Goal: Find specific page/section: Find specific page/section

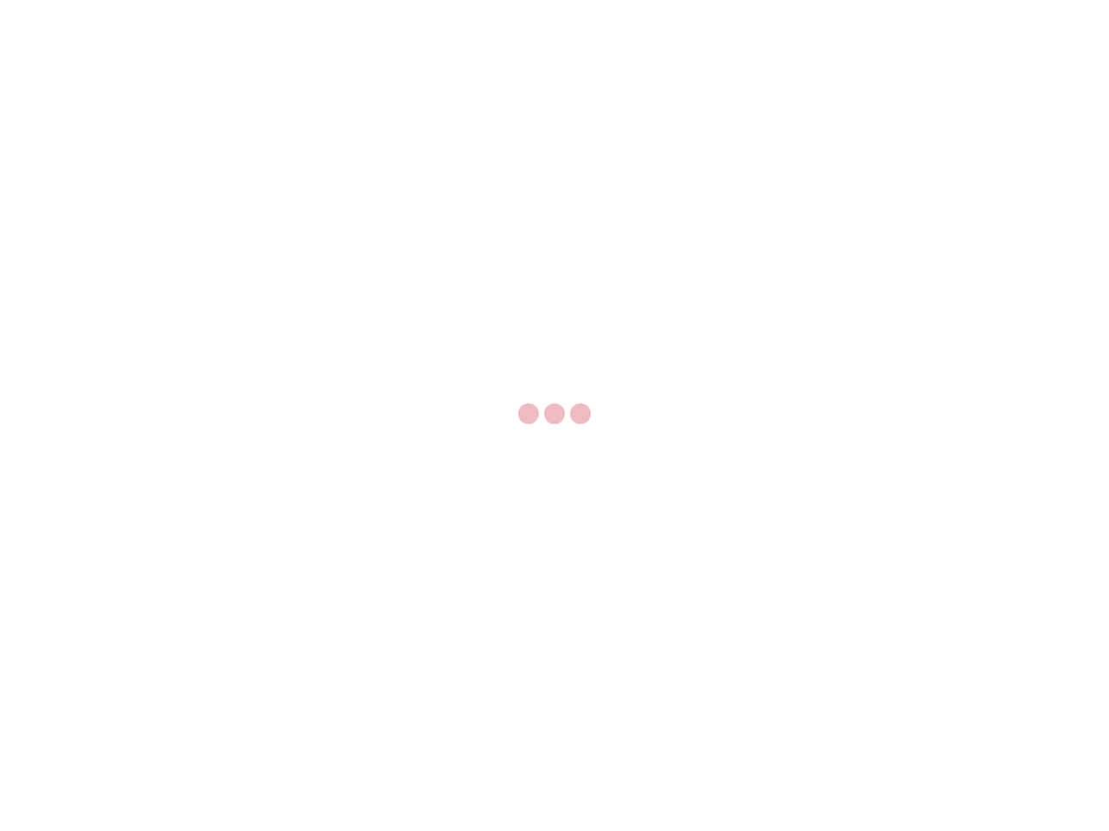
select select "US"
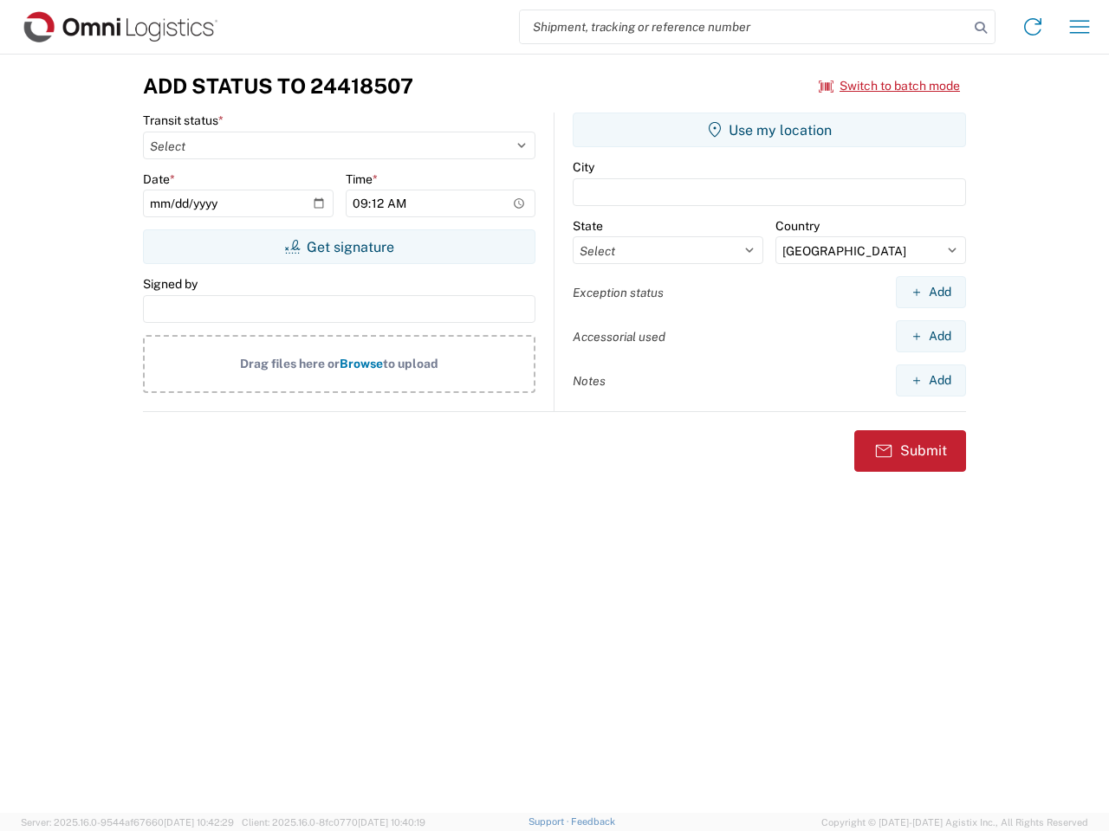
click at [744, 27] on input "search" at bounding box center [744, 26] width 449 height 33
click at [980, 28] on icon at bounding box center [980, 28] width 24 height 24
click at [1032, 27] on icon at bounding box center [1032, 27] width 28 height 28
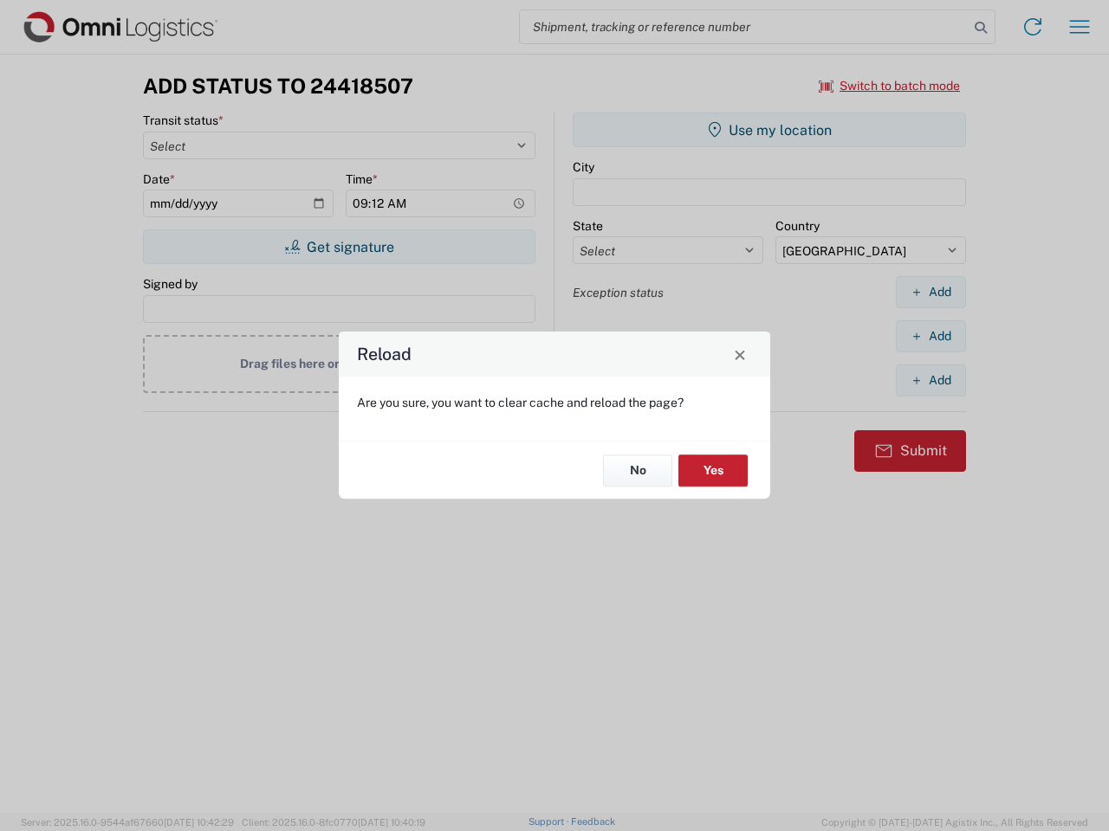
click at [1079, 27] on div "Reload Are you sure, you want to clear cache and reload the page? No Yes" at bounding box center [554, 415] width 1109 height 831
click at [889, 86] on div "Reload Are you sure, you want to clear cache and reload the page? No Yes" at bounding box center [554, 415] width 1109 height 831
click at [339, 247] on div "Reload Are you sure, you want to clear cache and reload the page? No Yes" at bounding box center [554, 415] width 1109 height 831
click at [769, 130] on div "Reload Are you sure, you want to clear cache and reload the page? No Yes" at bounding box center [554, 415] width 1109 height 831
click at [930, 292] on div "Reload Are you sure, you want to clear cache and reload the page? No Yes" at bounding box center [554, 415] width 1109 height 831
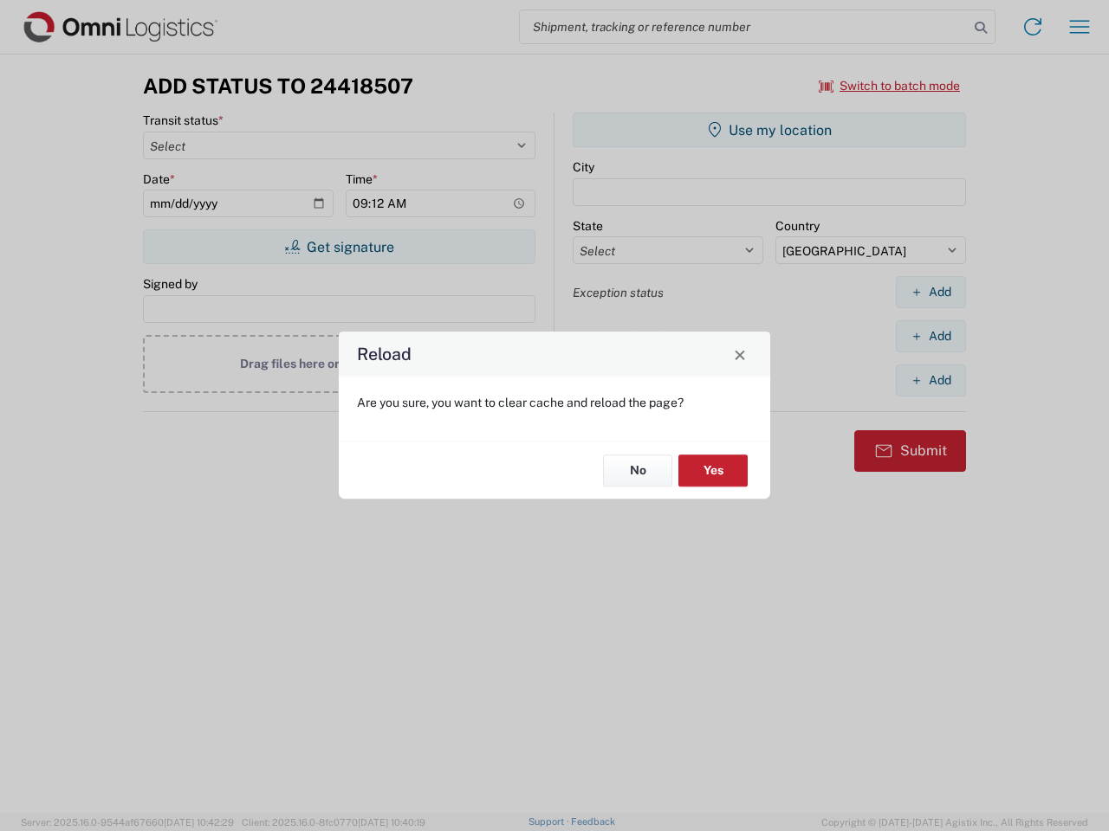
click at [930, 336] on div "Reload Are you sure, you want to clear cache and reload the page? No Yes" at bounding box center [554, 415] width 1109 height 831
click at [930, 380] on div "Reload Are you sure, you want to clear cache and reload the page? No Yes" at bounding box center [554, 415] width 1109 height 831
